Goal: Information Seeking & Learning: Learn about a topic

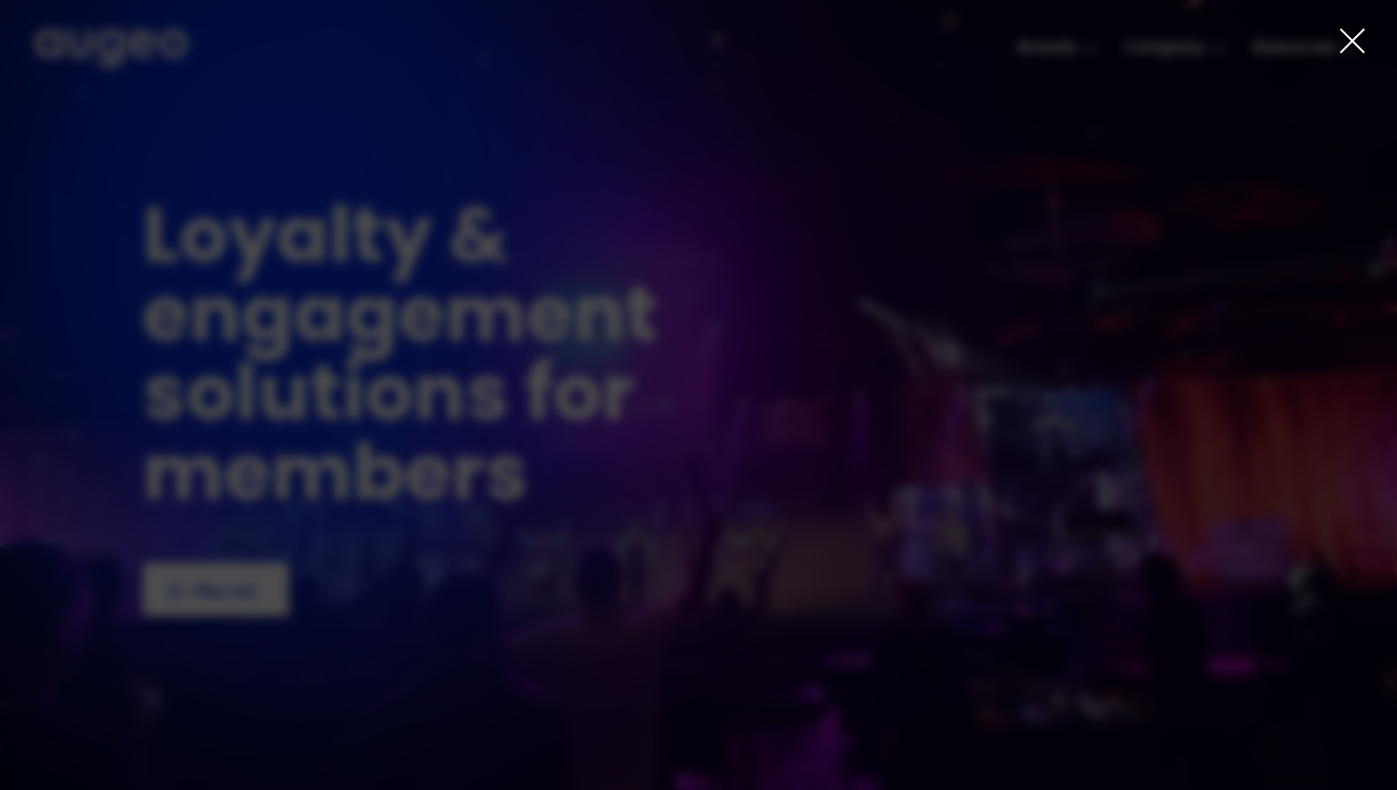
click at [189, 261] on div "2 of 4" at bounding box center [698, 440] width 1397 height 487
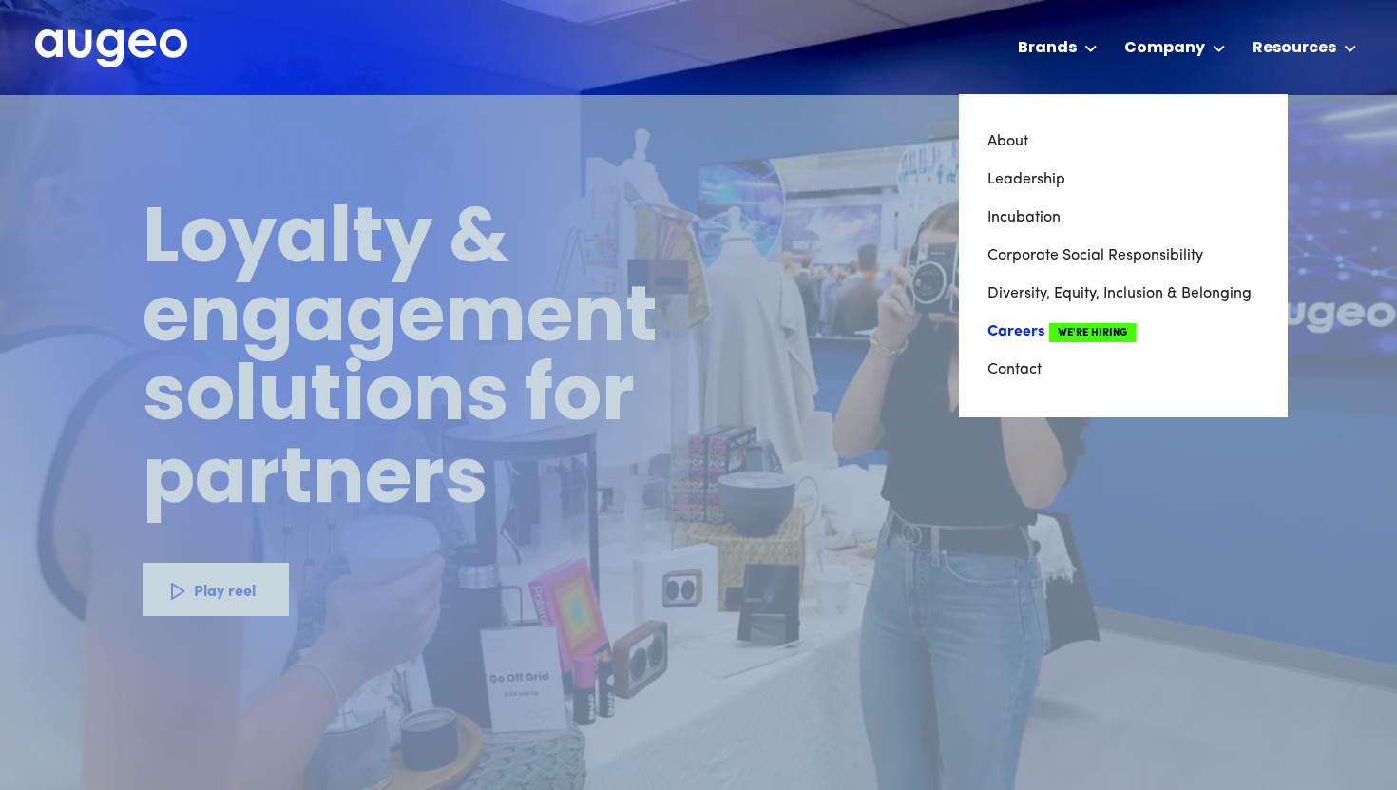
click at [1099, 328] on span "We're Hiring" at bounding box center [1092, 332] width 86 height 19
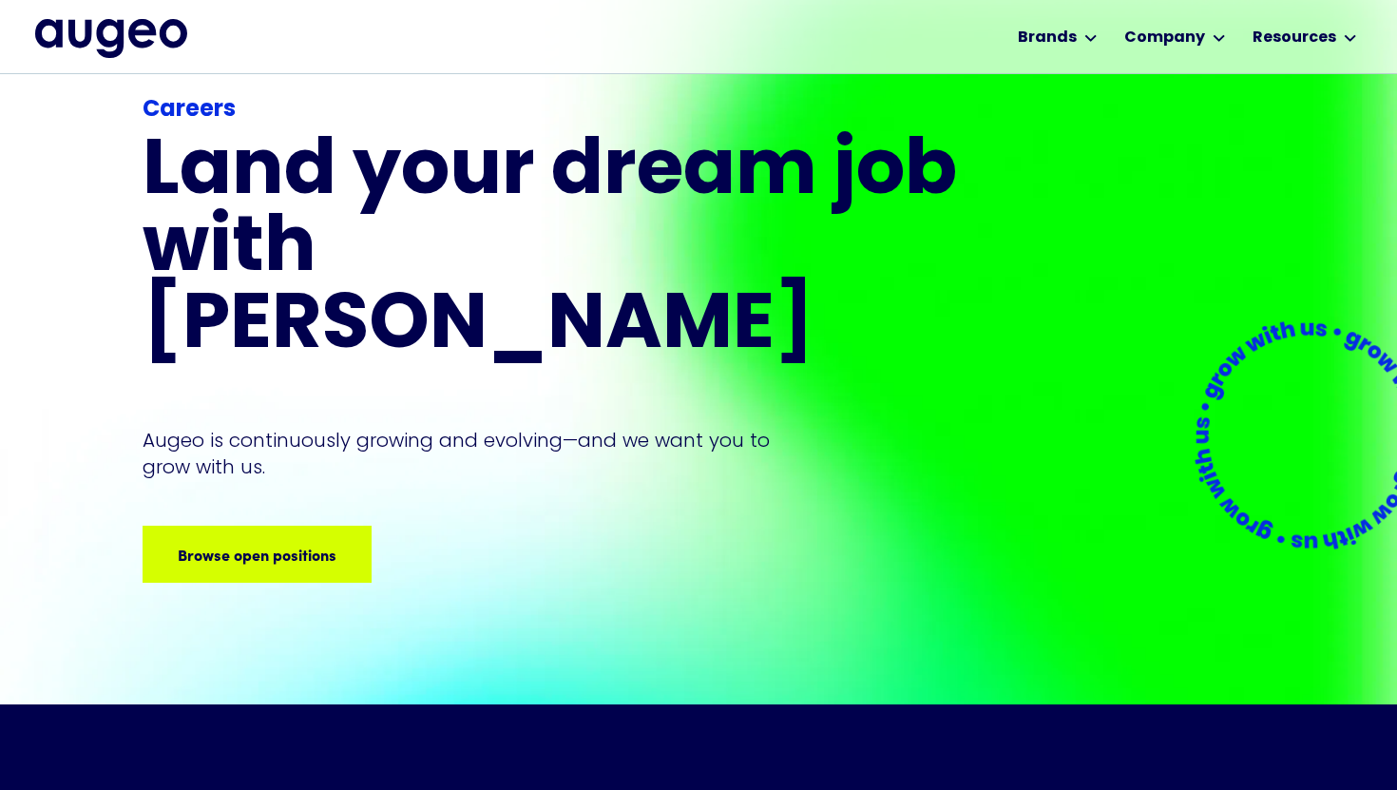
click at [237, 449] on div "Careers Land your dream job﻿ with Augeo Augeo is continuously growing and evolv…" at bounding box center [553, 337] width 821 height 489
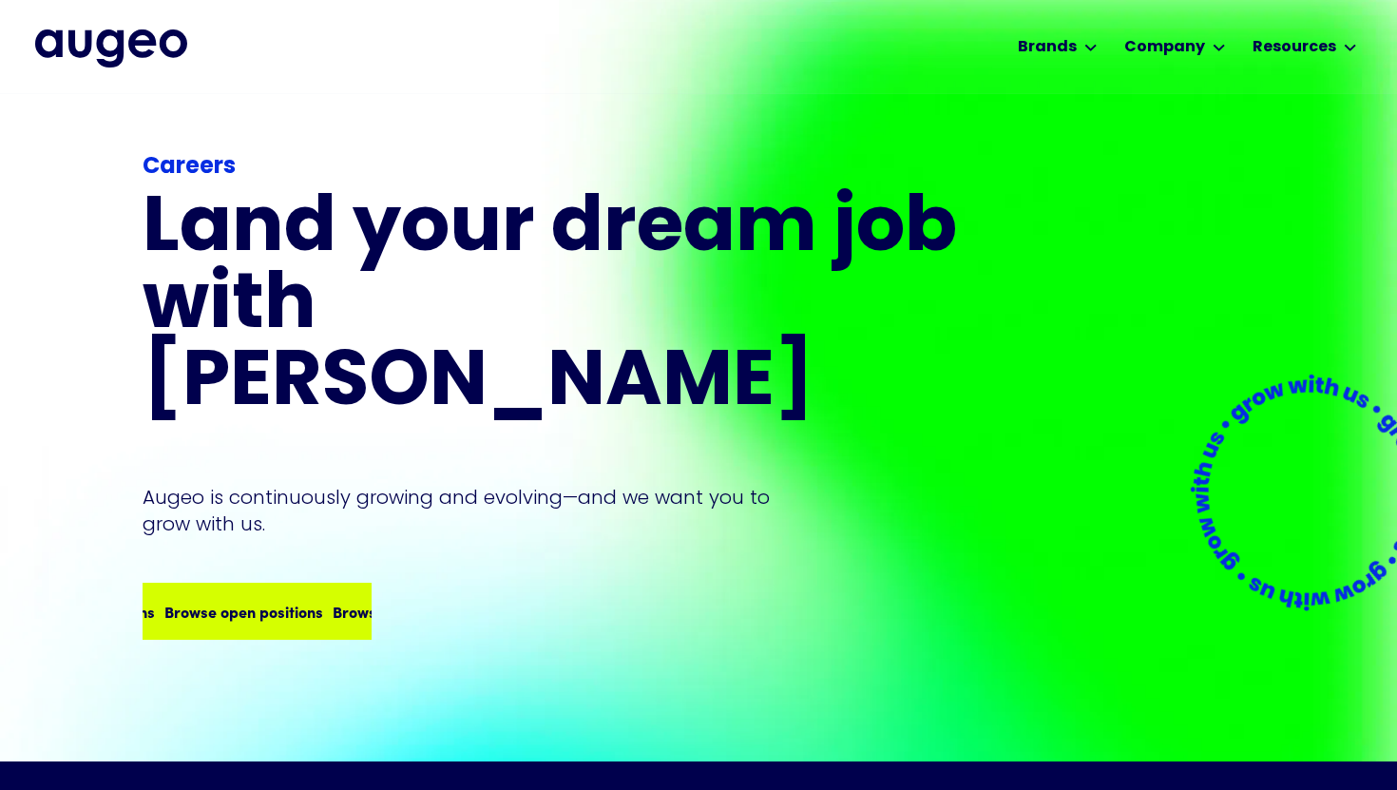
scroll to position [3, 0]
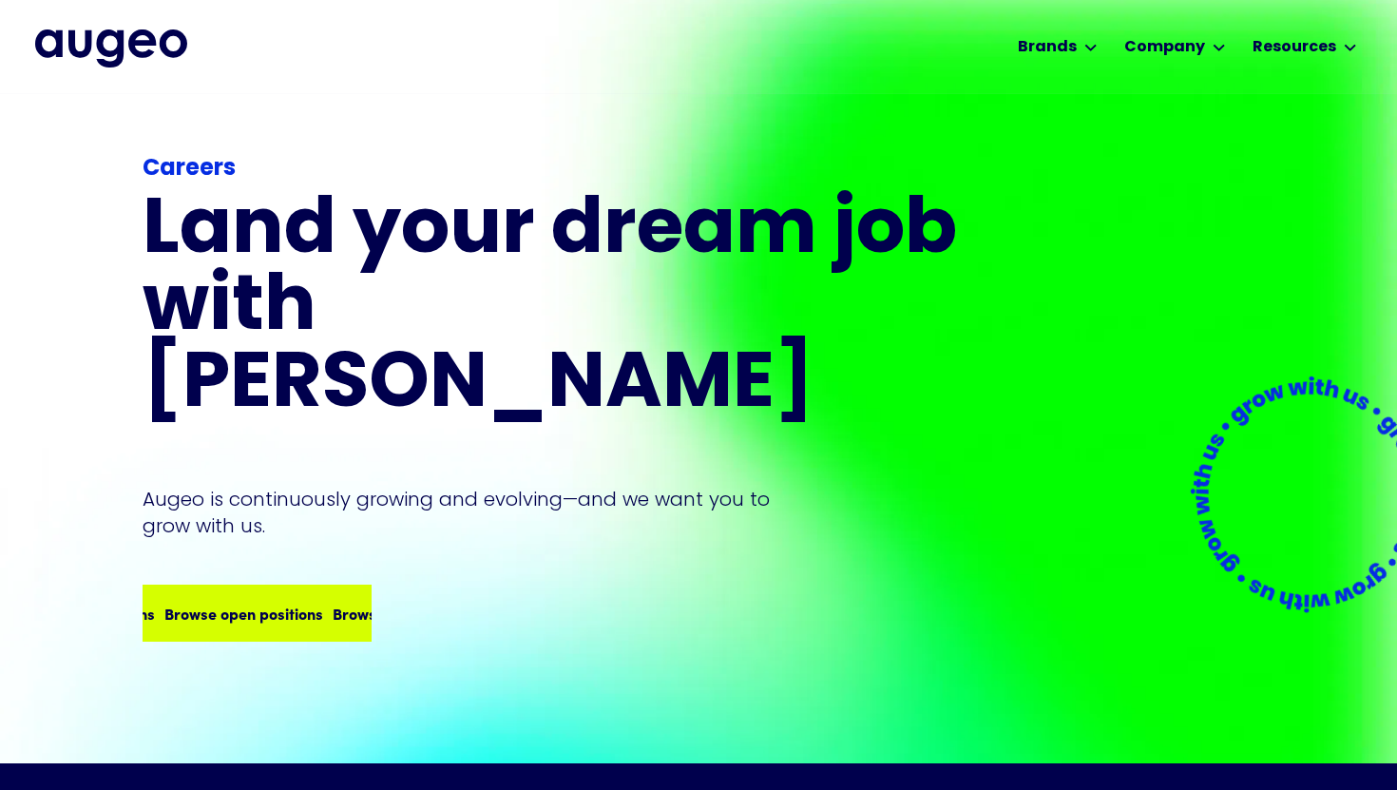
click at [196, 601] on div "Browse open positions" at bounding box center [243, 612] width 159 height 23
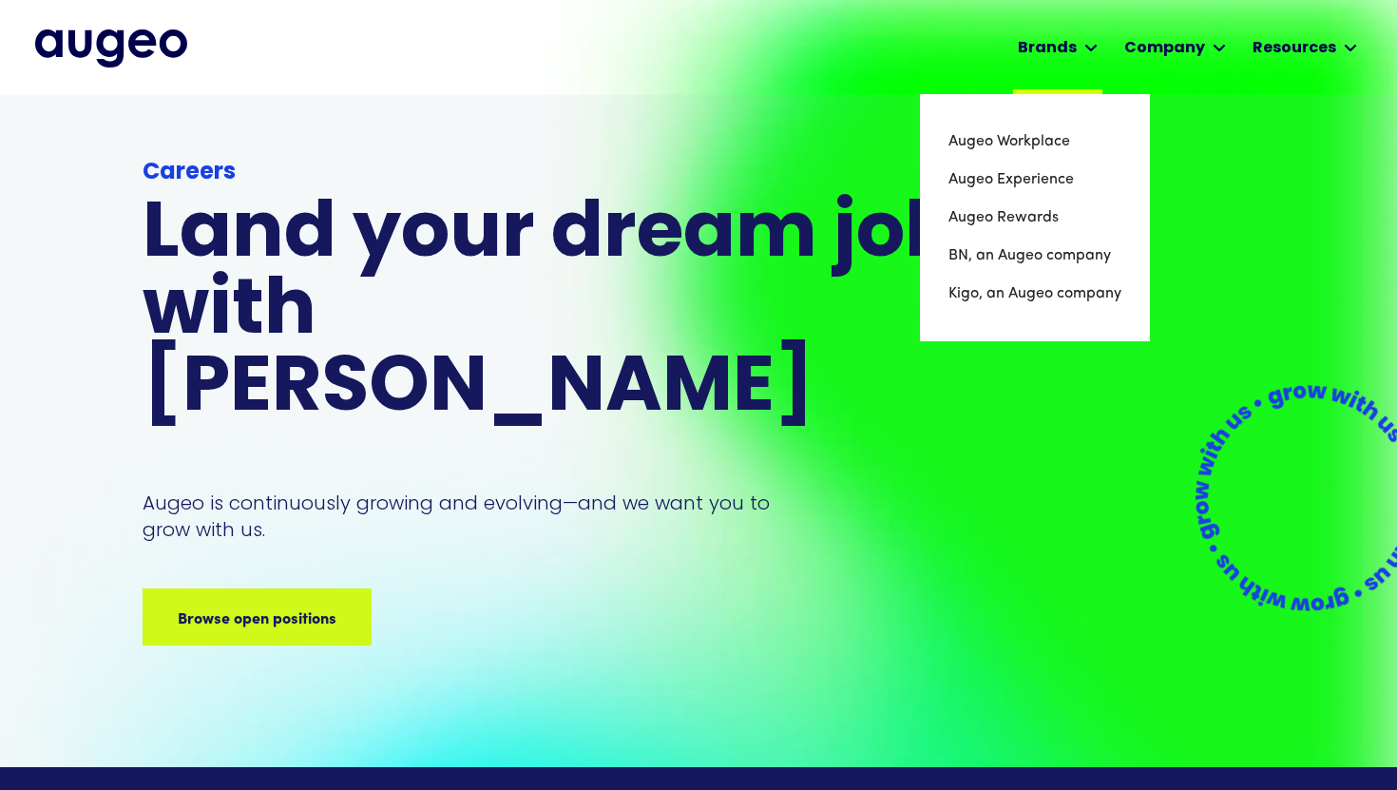
scroll to position [0, 0]
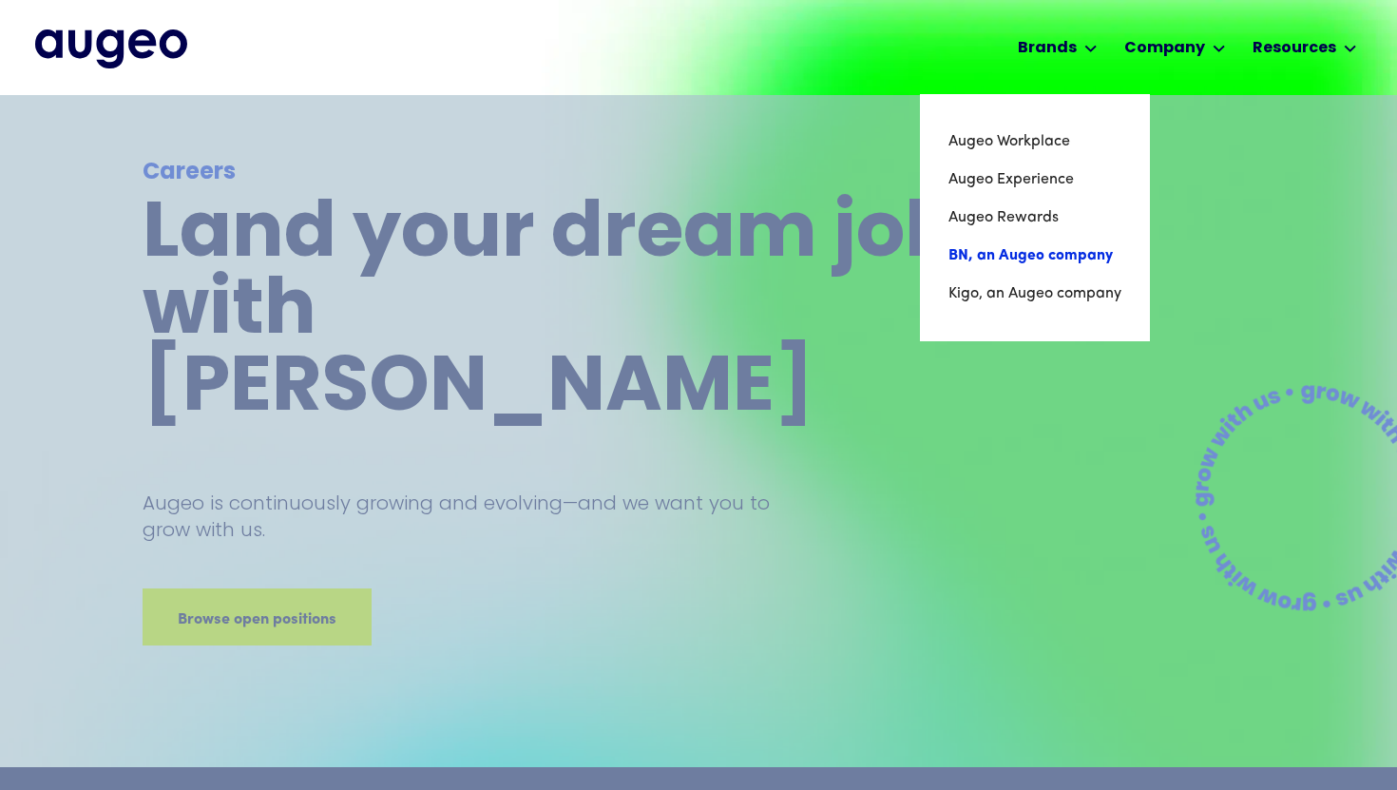
click at [1017, 245] on link "BN, an Augeo company" at bounding box center [1034, 256] width 173 height 38
click at [1089, 300] on link "Kigo, an Augeo company" at bounding box center [1033, 294] width 176 height 38
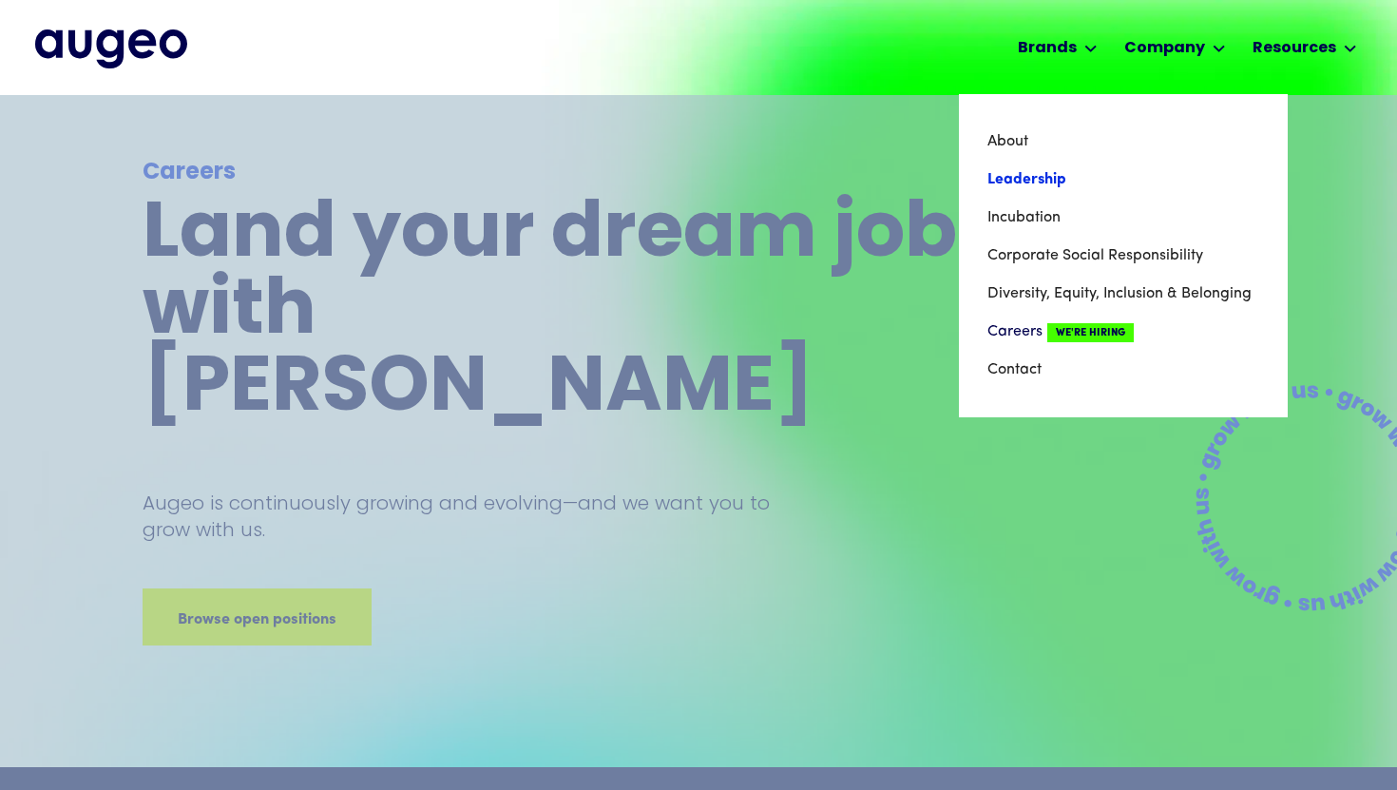
click at [1038, 170] on link "Leadership" at bounding box center [1123, 180] width 272 height 38
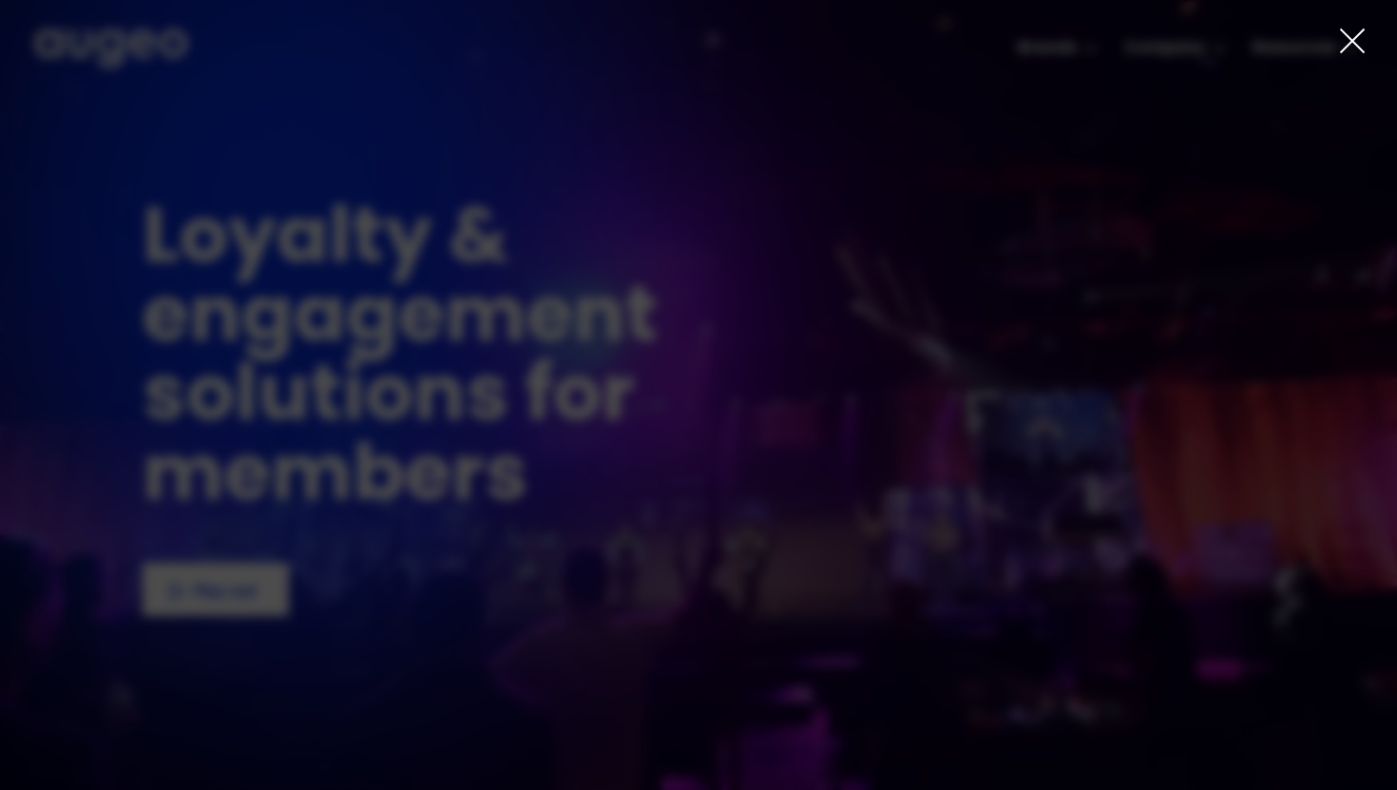
click at [1350, 23] on div at bounding box center [698, 395] width 1397 height 790
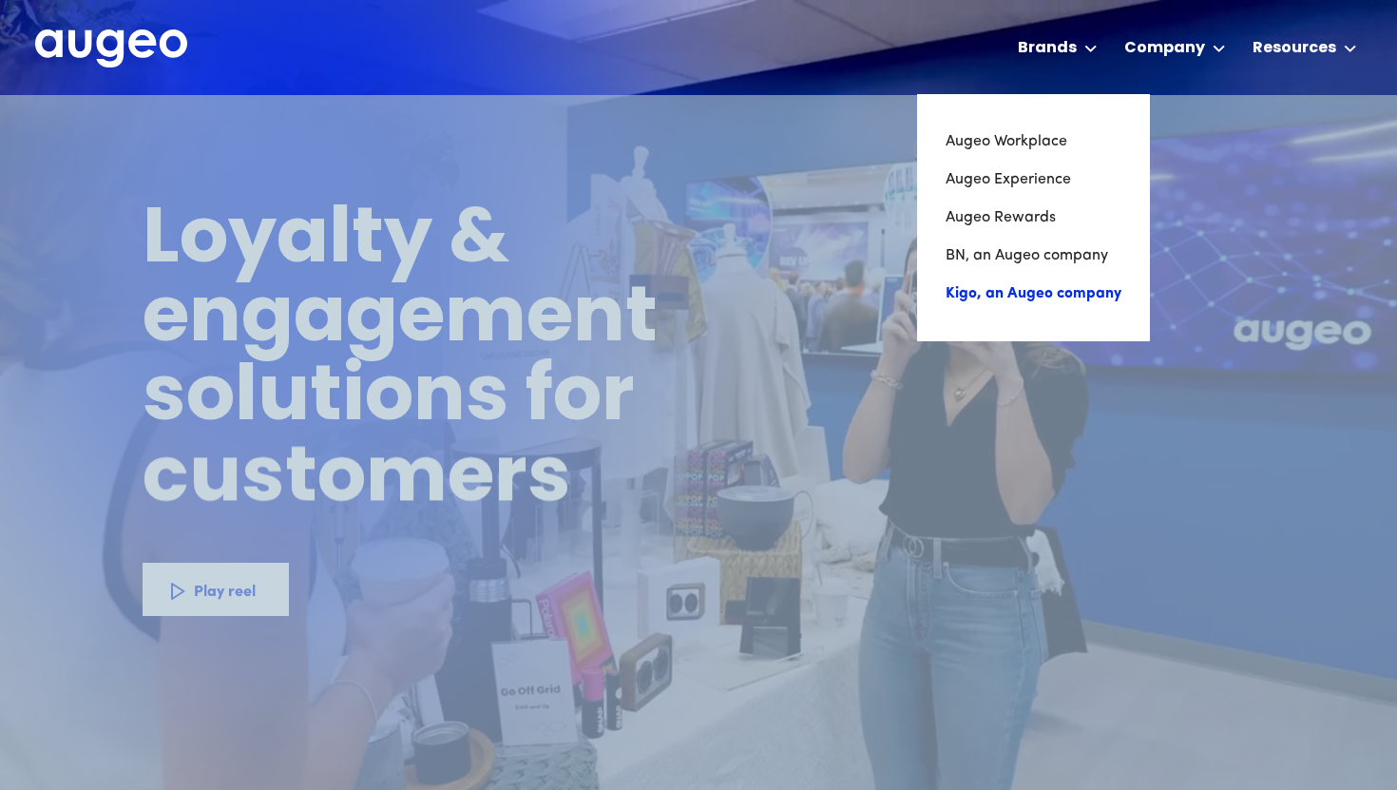
click at [1031, 292] on link "Kigo, an Augeo company" at bounding box center [1033, 294] width 176 height 38
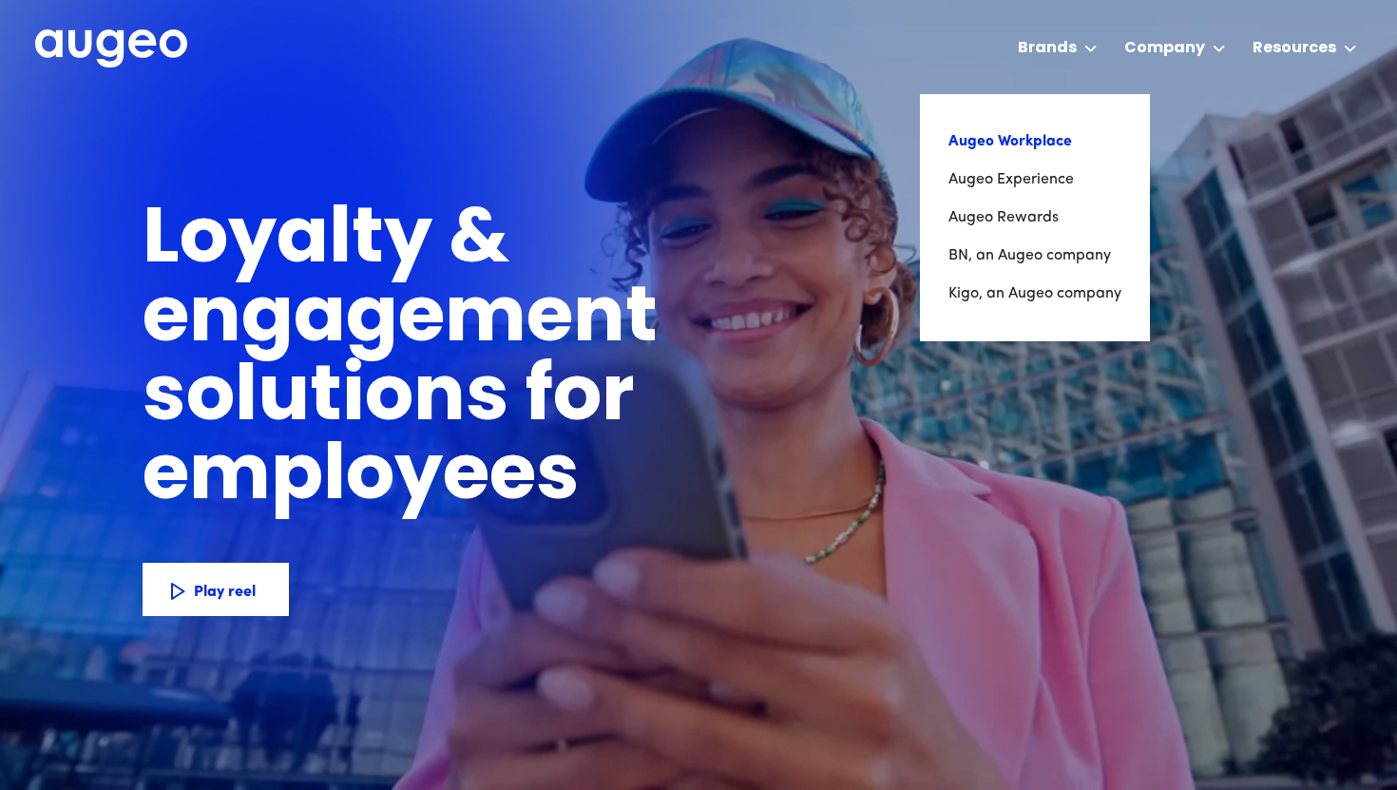
click at [977, 138] on link "Augeo Workplace" at bounding box center [1034, 142] width 173 height 38
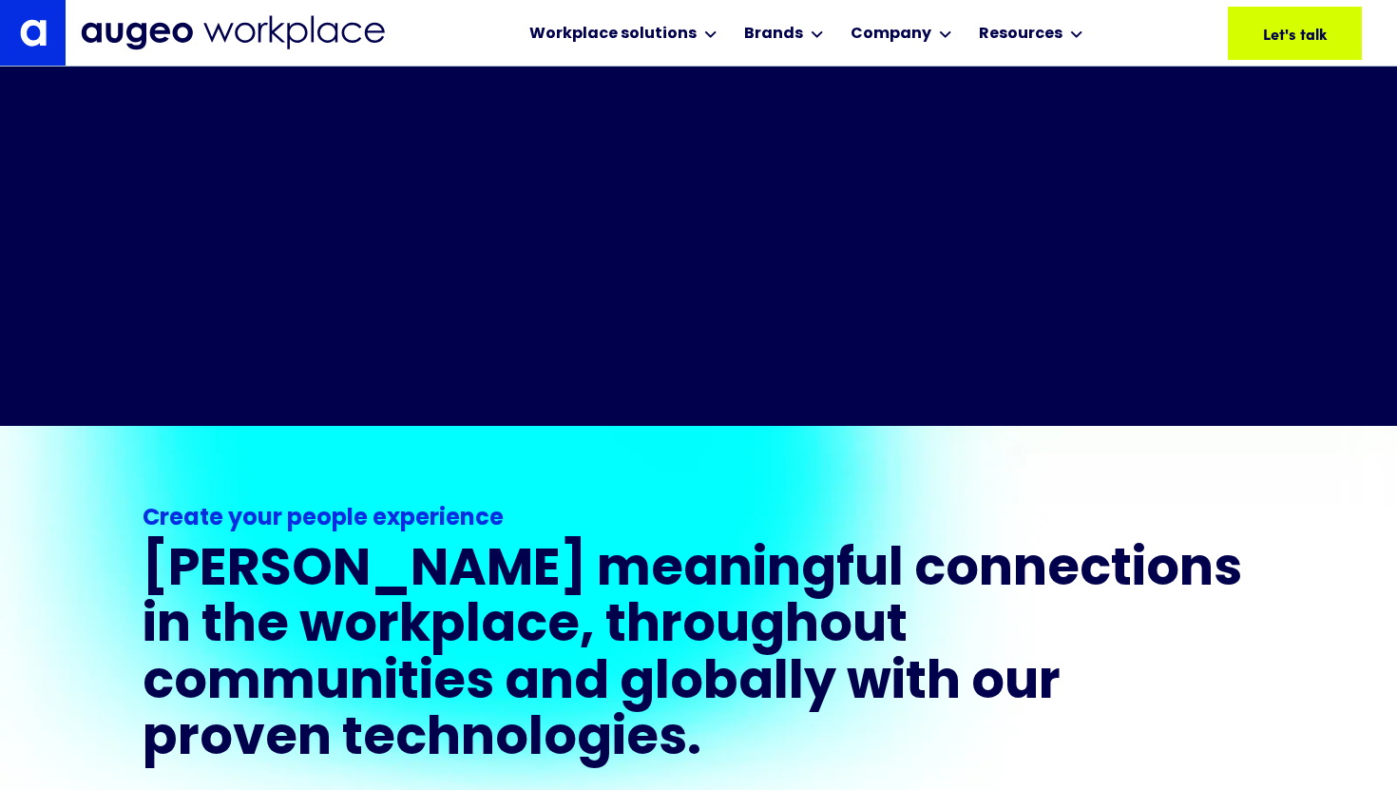
scroll to position [980, 0]
